Goal: Task Accomplishment & Management: Manage account settings

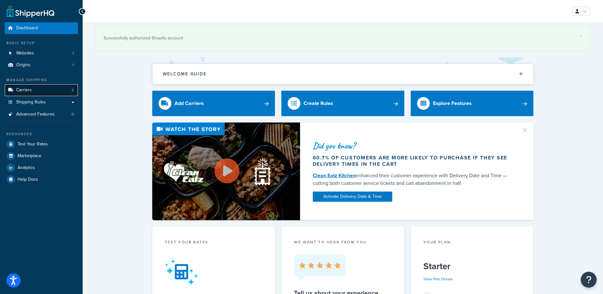
click at [54, 89] on link "Carriers 2" at bounding box center [41, 90] width 73 height 12
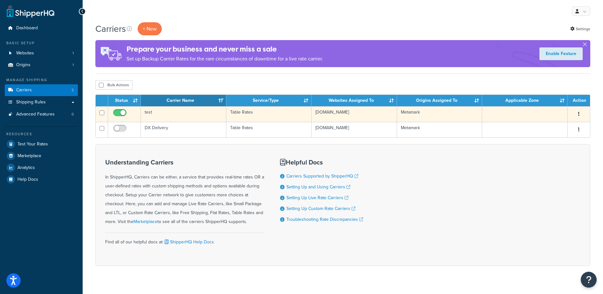
click at [161, 112] on td "test" at bounding box center [184, 114] width 86 height 16
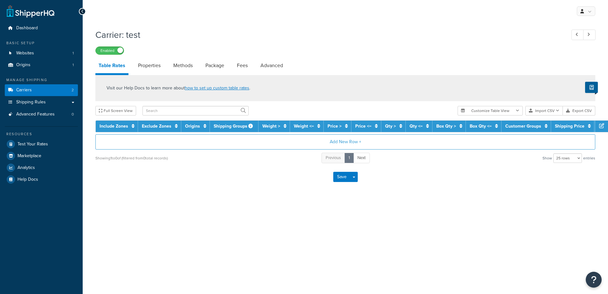
select select "25"
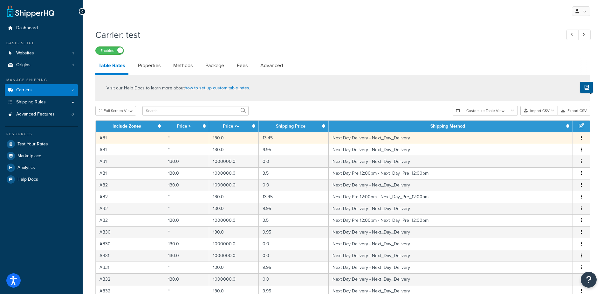
click at [370, 137] on td "Next Day Delivery - Next_Day_Delivery" at bounding box center [451, 138] width 244 height 12
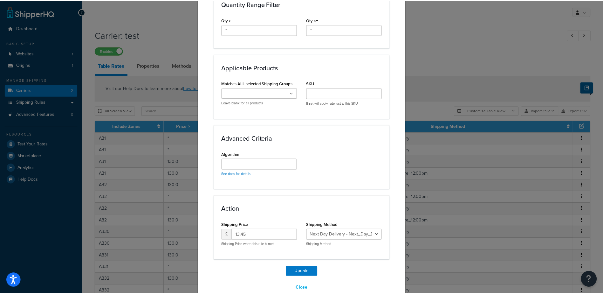
scroll to position [317, 0]
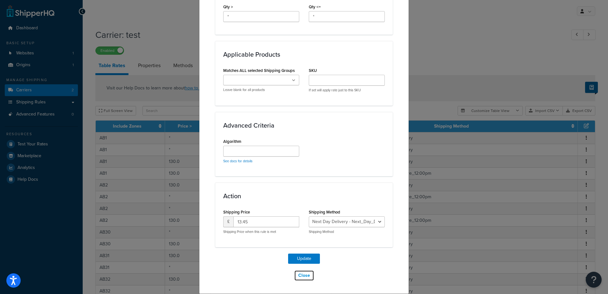
click at [303, 275] on button "Close" at bounding box center [304, 275] width 20 height 11
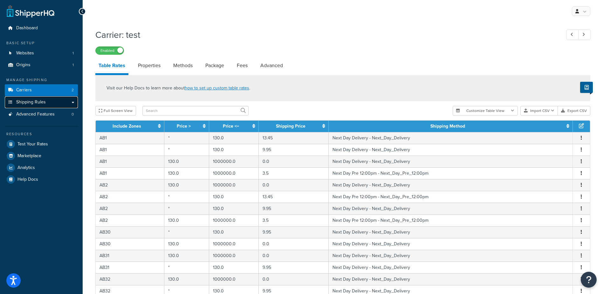
click at [45, 103] on link "Shipping Rules" at bounding box center [41, 102] width 73 height 12
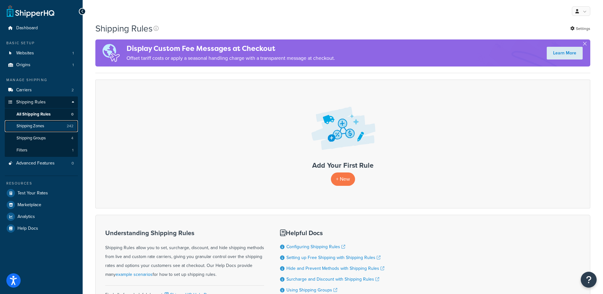
click at [50, 124] on link "Shipping Zones 242" at bounding box center [41, 126] width 73 height 12
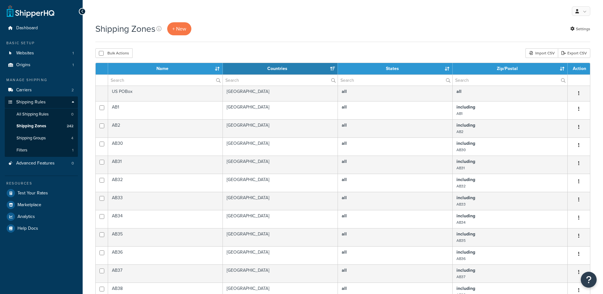
select select "15"
click at [41, 90] on link "Carriers 2" at bounding box center [41, 90] width 73 height 12
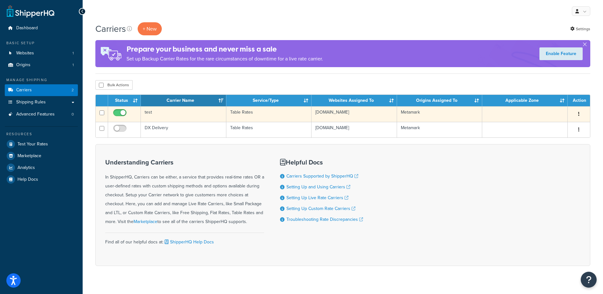
click at [147, 112] on td "test" at bounding box center [184, 114] width 86 height 16
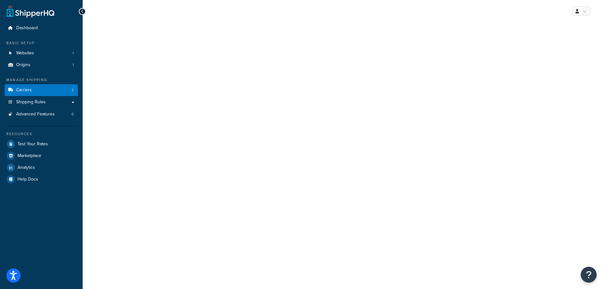
select select "25"
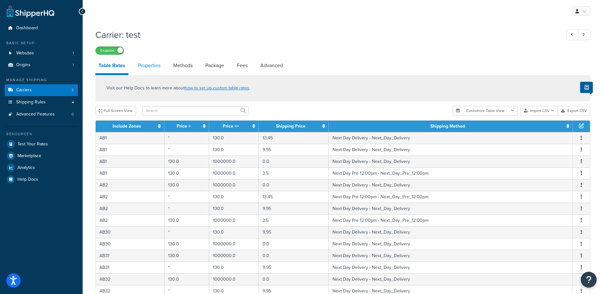
click at [155, 65] on link "Properties" at bounding box center [149, 65] width 29 height 15
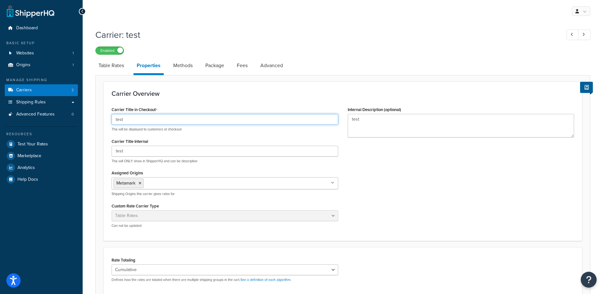
click at [134, 119] on input "test" at bounding box center [225, 119] width 227 height 11
click at [172, 98] on div "Carrier Overview Carrier Title in Checkout test This will be displayed to custo…" at bounding box center [343, 161] width 478 height 159
click at [146, 117] on input "test" at bounding box center [225, 119] width 227 height 11
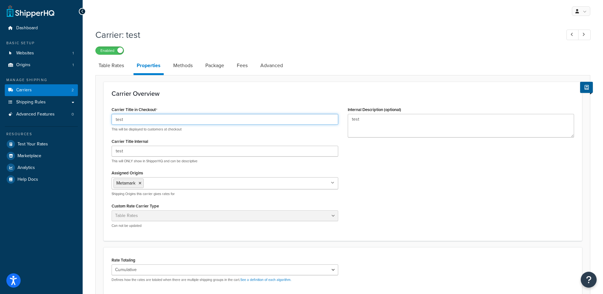
click at [146, 117] on input "test" at bounding box center [225, 119] width 227 height 11
click at [133, 120] on input "test" at bounding box center [225, 119] width 227 height 11
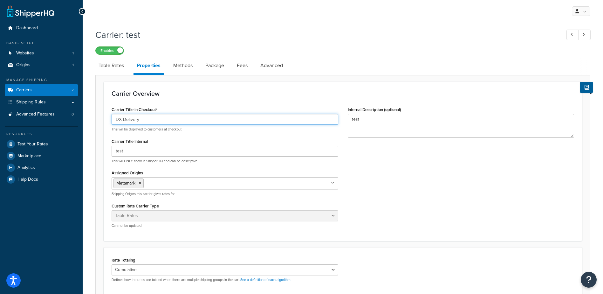
type input "DX Delivery"
click at [397, 160] on div "Carrier Title in Checkout DX Delivery This will be displayed to customers at ch…" at bounding box center [343, 169] width 472 height 128
click at [179, 122] on input "DX Delivery" at bounding box center [225, 119] width 227 height 11
click at [158, 149] on input "test" at bounding box center [225, 151] width 227 height 11
paste input "DX Delivery"
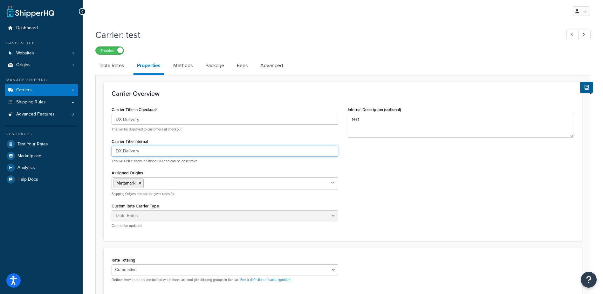
type input "DX Delivery"
click at [407, 159] on div "Carrier Title in Checkout DX Delivery This will be displayed to customers at ch…" at bounding box center [343, 169] width 472 height 128
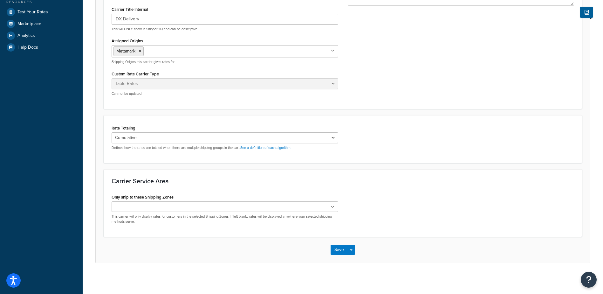
scroll to position [133, 0]
click at [349, 249] on button "Save Dropdown" at bounding box center [351, 248] width 8 height 10
click at [340, 249] on button "Save" at bounding box center [339, 248] width 17 height 10
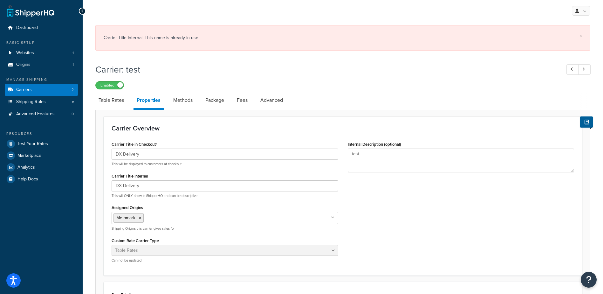
scroll to position [0, 0]
click at [63, 88] on link "Carriers 2" at bounding box center [41, 90] width 73 height 12
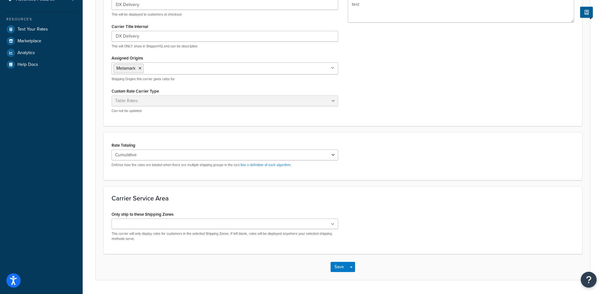
scroll to position [133, 0]
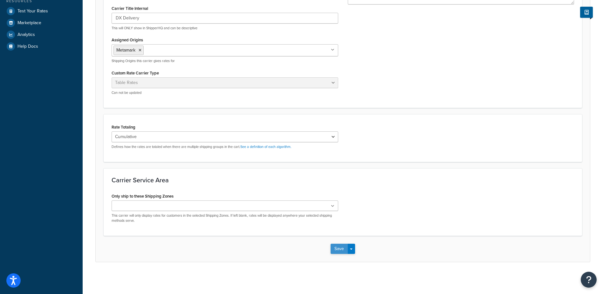
click at [337, 244] on button "Save" at bounding box center [339, 248] width 17 height 10
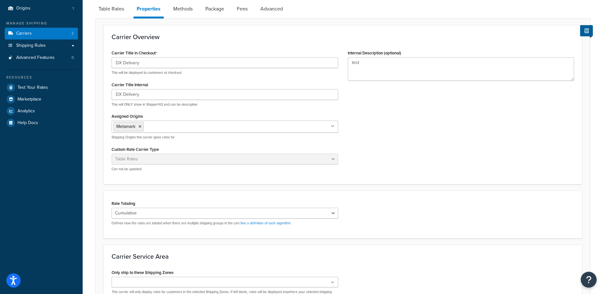
scroll to position [0, 0]
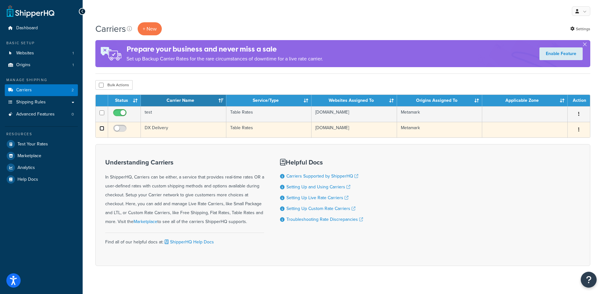
click at [99, 129] on input "checkbox" at bounding box center [101, 128] width 5 height 5
checkbox input "true"
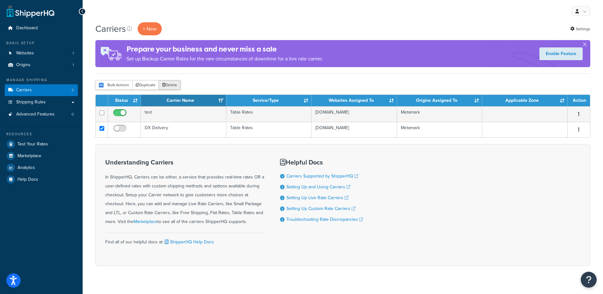
click at [172, 82] on button "Delete" at bounding box center [170, 85] width 22 height 10
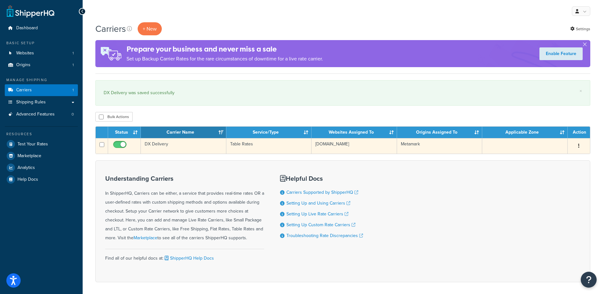
click at [580, 149] on button "button" at bounding box center [578, 146] width 9 height 10
click at [563, 153] on link "Edit" at bounding box center [553, 158] width 50 height 13
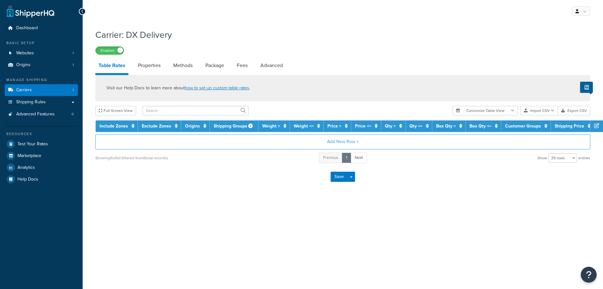
select select "25"
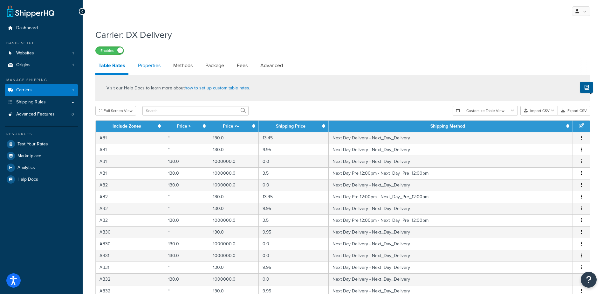
click at [150, 67] on link "Properties" at bounding box center [149, 65] width 29 height 15
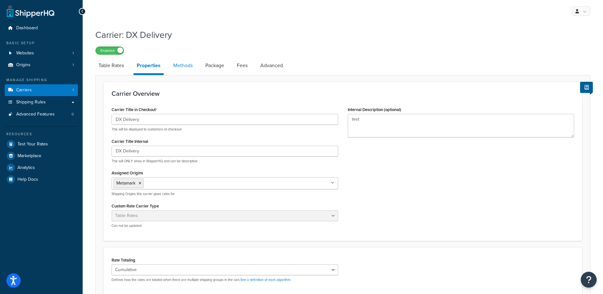
click at [188, 66] on link "Methods" at bounding box center [183, 65] width 26 height 15
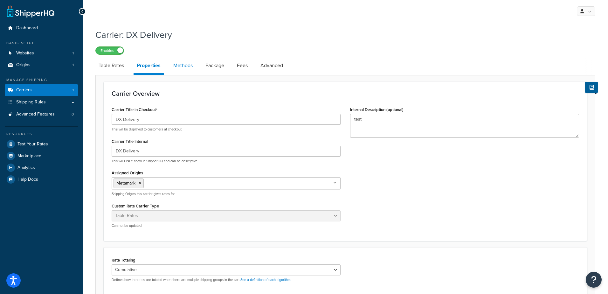
select select "25"
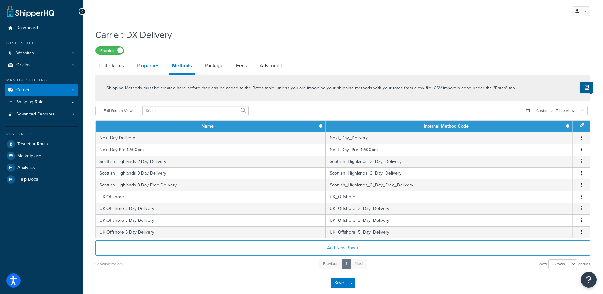
click at [155, 65] on link "Properties" at bounding box center [148, 65] width 29 height 15
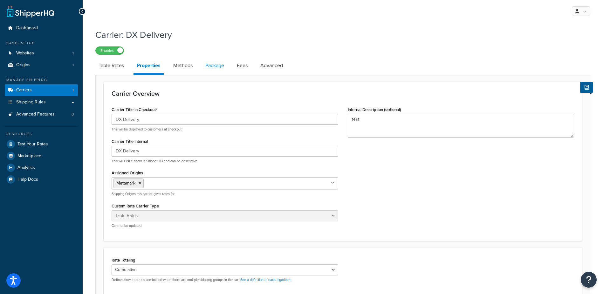
click at [210, 68] on link "Package" at bounding box center [214, 65] width 25 height 15
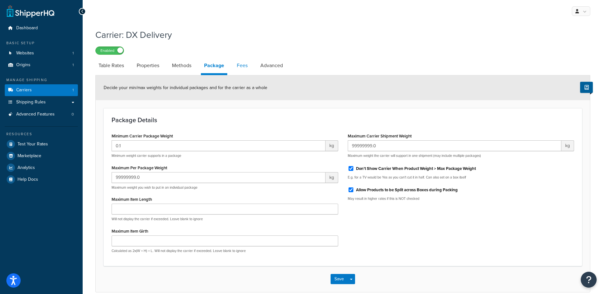
click at [246, 69] on link "Fees" at bounding box center [242, 65] width 17 height 15
select select "AFTER"
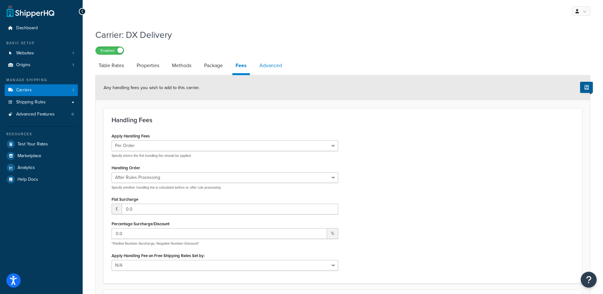
click at [272, 66] on link "Advanced" at bounding box center [270, 65] width 29 height 15
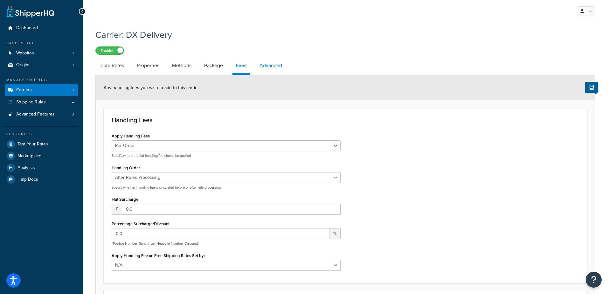
select select "false"
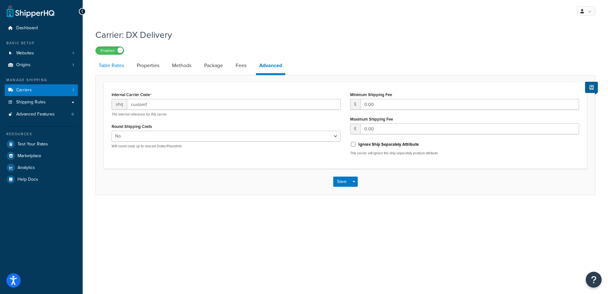
click at [111, 68] on link "Table Rates" at bounding box center [111, 65] width 32 height 15
select select "25"
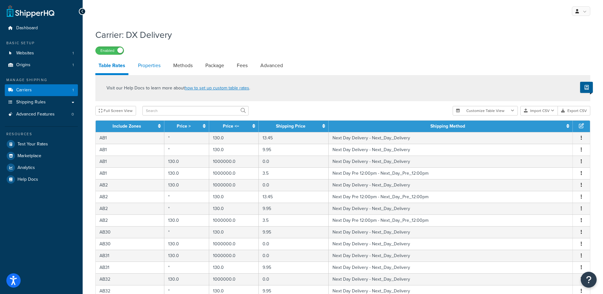
click at [135, 67] on link "Properties" at bounding box center [149, 65] width 29 height 15
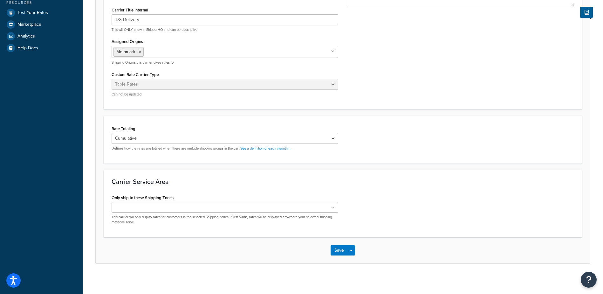
scroll to position [133, 0]
click at [352, 250] on button "Save Dropdown" at bounding box center [351, 248] width 8 height 10
click at [353, 261] on button "Save and Edit" at bounding box center [354, 260] width 46 height 13
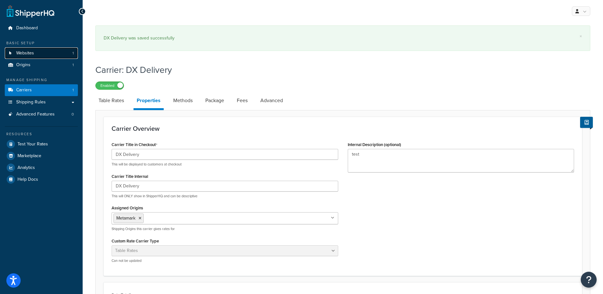
click at [45, 50] on link "Websites 1" at bounding box center [41, 53] width 73 height 12
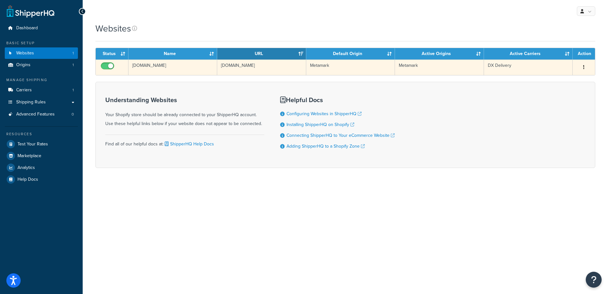
click at [586, 68] on button "button" at bounding box center [583, 67] width 9 height 10
click at [555, 85] on link "Edit" at bounding box center [558, 79] width 50 height 13
click at [555, 85] on div "Understanding Websites Your Shopify store should be already connected to your S…" at bounding box center [345, 125] width 500 height 86
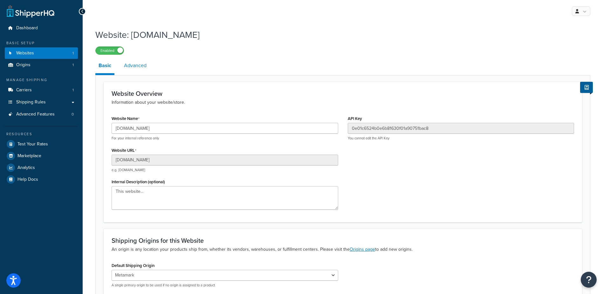
click at [130, 63] on link "Advanced" at bounding box center [135, 65] width 29 height 15
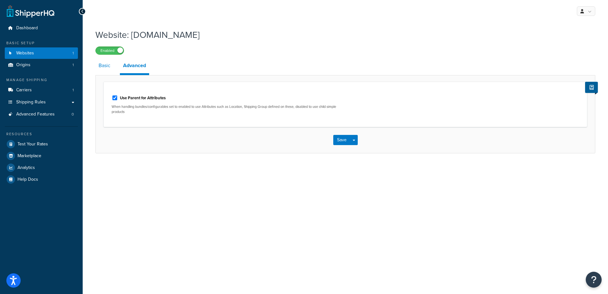
click at [102, 65] on link "Basic" at bounding box center [104, 65] width 18 height 15
